Goal: Information Seeking & Learning: Check status

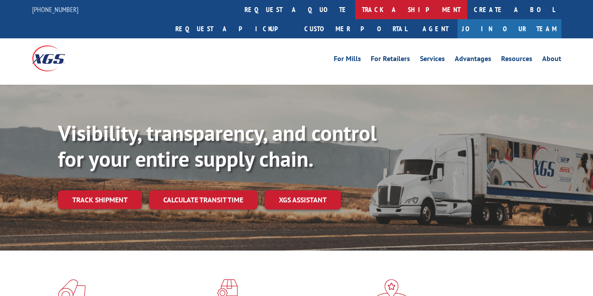
click at [355, 10] on link "track a shipment" at bounding box center [411, 9] width 112 height 19
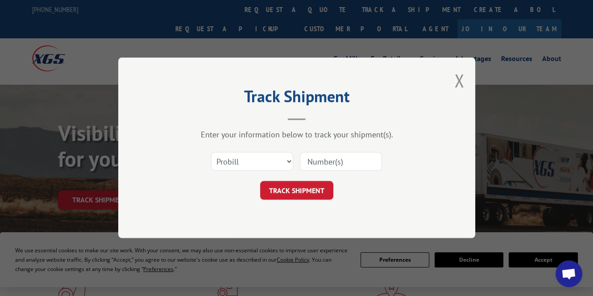
click at [319, 165] on input at bounding box center [341, 162] width 82 height 19
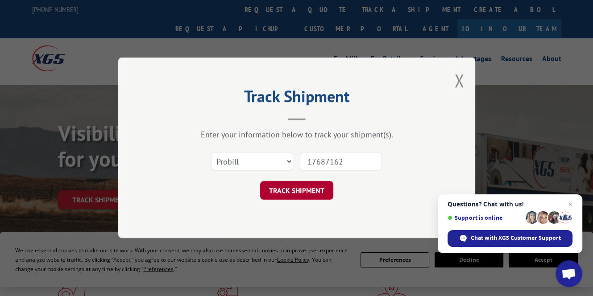
type input "17687162"
click at [308, 191] on button "TRACK SHIPMENT" at bounding box center [296, 191] width 73 height 19
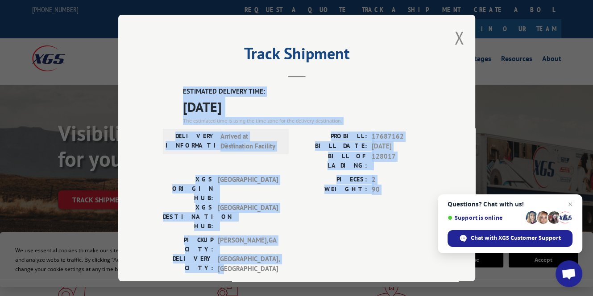
drag, startPoint x: 177, startPoint y: 87, endPoint x: 391, endPoint y: 209, distance: 246.3
click at [391, 209] on div "ESTIMATED DELIVERY TIME: [DATE] The estimated time is using the time zone for t…" at bounding box center [297, 248] width 268 height 322
copy div "ESTIMATED DELIVERY TIME: [DATE] The estimated time is using the time zone for t…"
click at [454, 33] on button "Close modal" at bounding box center [459, 38] width 10 height 24
